Goal: Task Accomplishment & Management: Complete application form

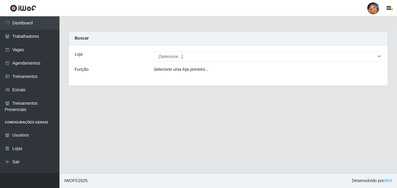
click at [174, 63] on div "Loja [Selecione...] Supermercado Preço Bom Função Selecione uma loja primeiro..." at bounding box center [228, 65] width 319 height 40
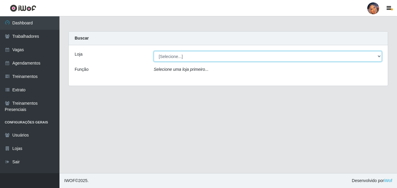
click at [172, 59] on select "[Selecione...] Supermercado Preço Bom" at bounding box center [268, 56] width 228 height 10
select select "169"
click at [154, 51] on select "[Selecione...] Supermercado Preço Bom" at bounding box center [268, 56] width 228 height 10
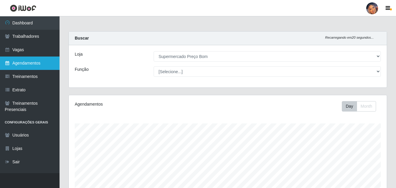
click at [30, 62] on link "Agendamentos" at bounding box center [30, 63] width 60 height 13
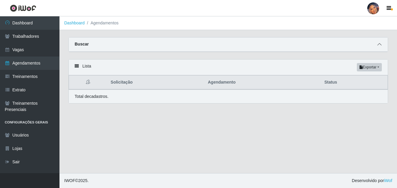
click at [381, 45] on icon at bounding box center [380, 44] width 4 height 4
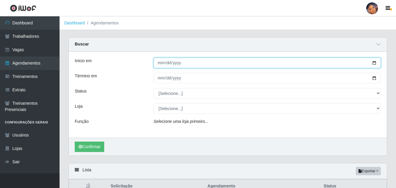
click at [375, 62] on input "Início em" at bounding box center [267, 63] width 227 height 10
type input "[DATE]"
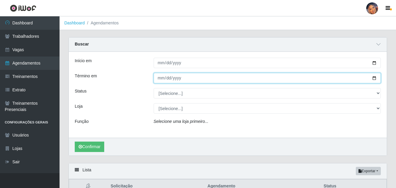
click at [374, 78] on input "Término em" at bounding box center [267, 78] width 227 height 10
type input "[DATE]"
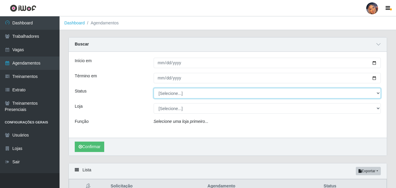
click at [201, 95] on select "[Selecione...] AGENDADO AGUARDANDO LIBERAR EM ANDAMENTO EM REVISÃO FINALIZADO C…" at bounding box center [267, 93] width 227 height 10
select select "AGENDADO"
click at [154, 88] on select "[Selecione...] AGENDADO AGUARDANDO LIBERAR EM ANDAMENTO EM REVISÃO FINALIZADO C…" at bounding box center [267, 93] width 227 height 10
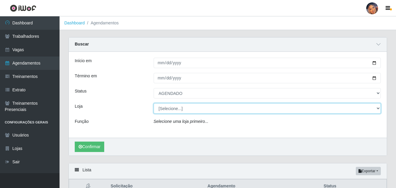
click at [188, 112] on select "[Selecione...] Supermercado Preço Bom" at bounding box center [267, 108] width 227 height 10
select select "169"
click at [154, 104] on select "[Selecione...] Supermercado Preço Bom" at bounding box center [267, 108] width 227 height 10
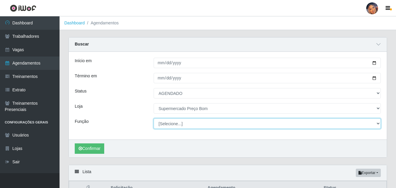
click at [174, 127] on select "[Selecione...] ASG ASG + ASG ++ Balconista Balconista + Balconista ++ Embalador…" at bounding box center [267, 123] width 227 height 10
select select "22"
click at [154, 119] on select "[Selecione...] ASG ASG + ASG ++ Balconista Balconista + Balconista ++ Embalador…" at bounding box center [267, 123] width 227 height 10
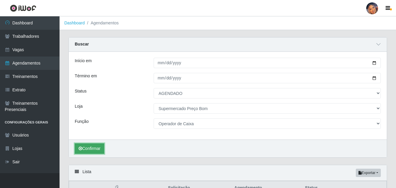
click at [94, 147] on button "Confirmar" at bounding box center [89, 149] width 29 height 10
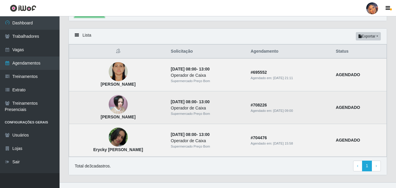
scroll to position [146, 0]
